Goal: Task Accomplishment & Management: Manage account settings

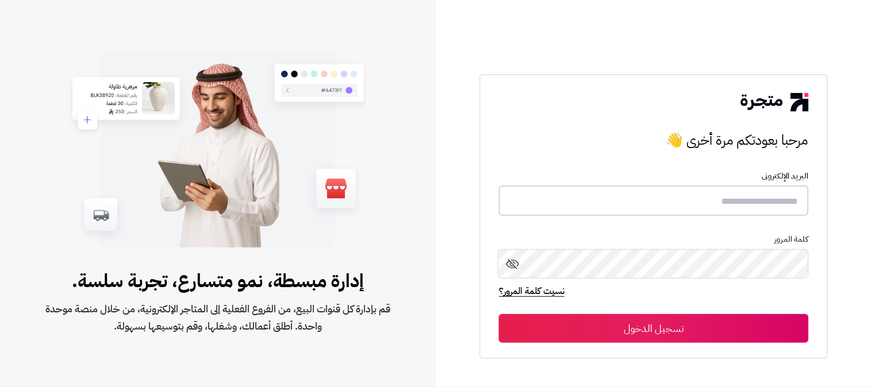
click at [703, 205] on input "text" at bounding box center [654, 201] width 310 height 30
type input "******"
click at [499, 314] on button "تسجيل الدخول" at bounding box center [654, 328] width 310 height 29
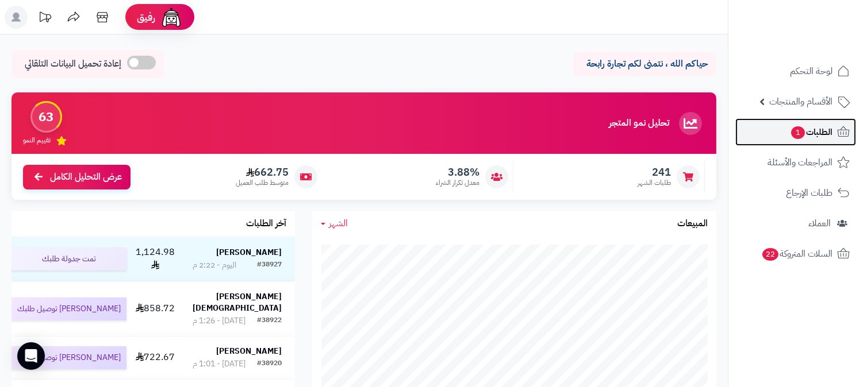
click at [802, 129] on span "1" at bounding box center [798, 132] width 14 height 13
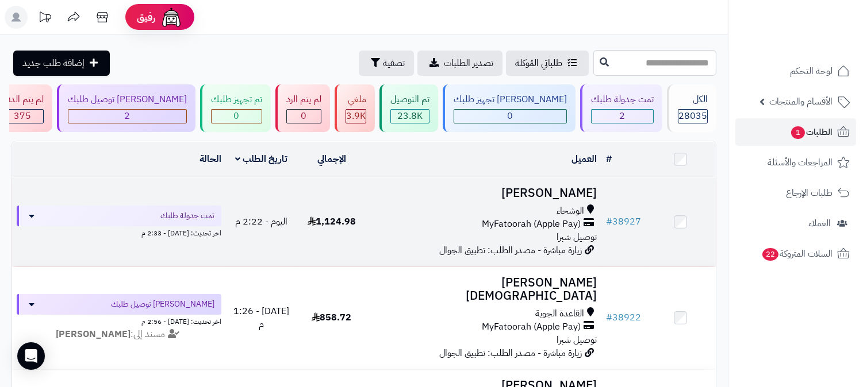
click at [525, 226] on span "MyFatoorah (Apple Pay)" at bounding box center [531, 224] width 99 height 13
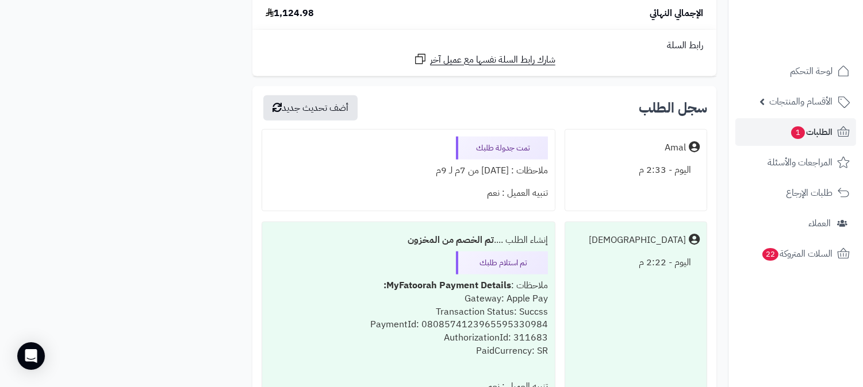
scroll to position [2617, 0]
click at [807, 134] on span "الطلبات 1" at bounding box center [811, 132] width 43 height 16
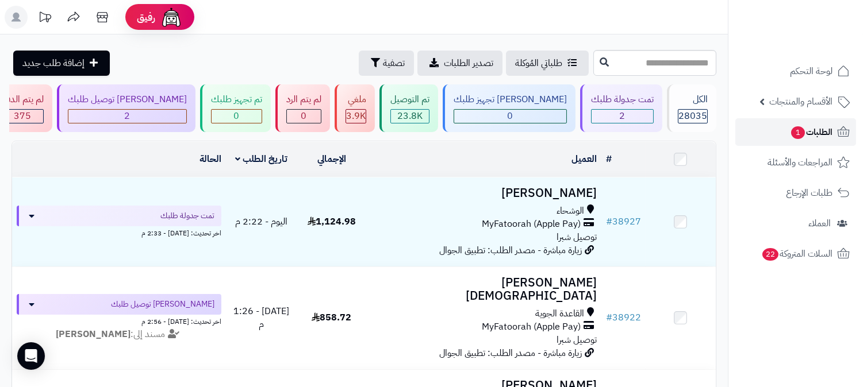
click at [812, 130] on span "الطلبات 1" at bounding box center [811, 132] width 43 height 16
click at [815, 134] on span "الطلبات 1" at bounding box center [811, 132] width 43 height 16
click at [822, 130] on span "الطلبات" at bounding box center [819, 132] width 26 height 16
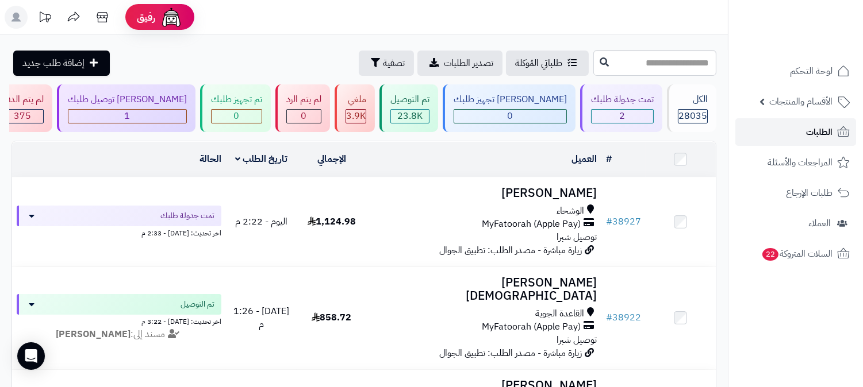
click at [793, 136] on link "الطلبات" at bounding box center [795, 132] width 121 height 28
click at [822, 124] on span "الطلبات" at bounding box center [819, 132] width 26 height 16
click at [806, 134] on span "الطلبات" at bounding box center [819, 132] width 26 height 16
click at [819, 137] on span "الطلبات" at bounding box center [819, 132] width 26 height 16
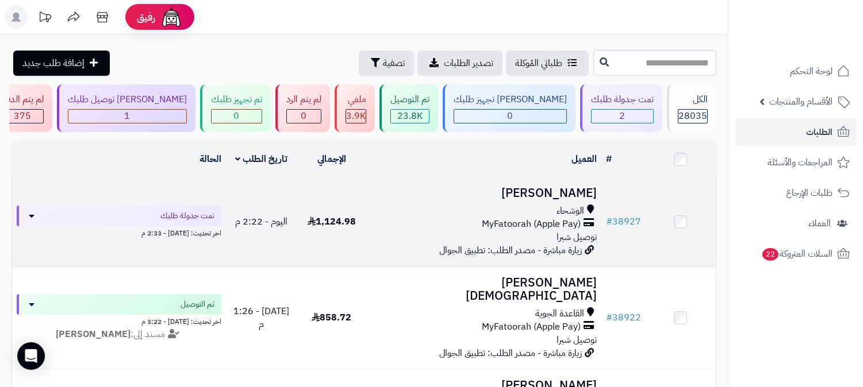
click at [547, 219] on span "MyFatoorah (Apple Pay)" at bounding box center [531, 224] width 99 height 13
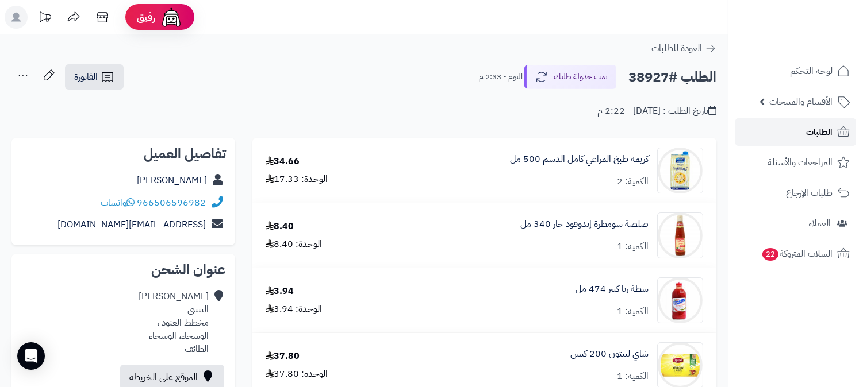
click at [786, 137] on link "الطلبات" at bounding box center [795, 132] width 121 height 28
